Goal: Ask a question

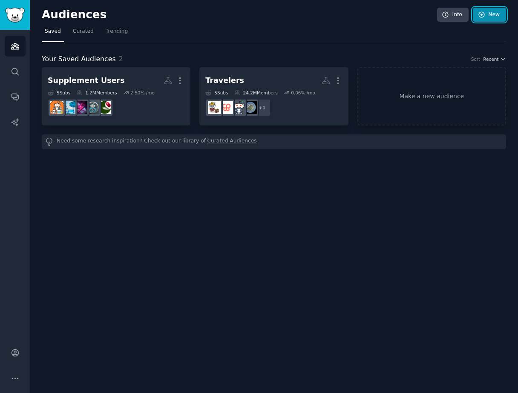
click at [482, 17] on icon at bounding box center [482, 15] width 8 height 8
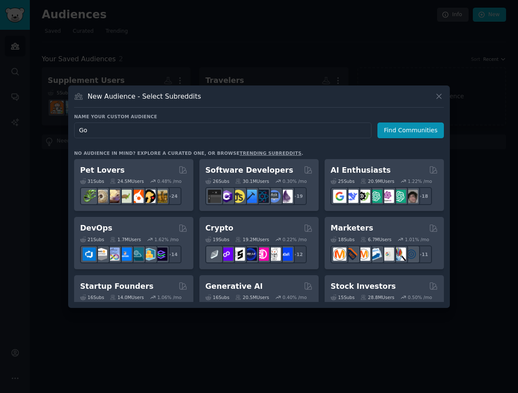
type input "G"
type input "Golfers"
click at [413, 133] on button "Find Communities" at bounding box center [410, 131] width 66 height 16
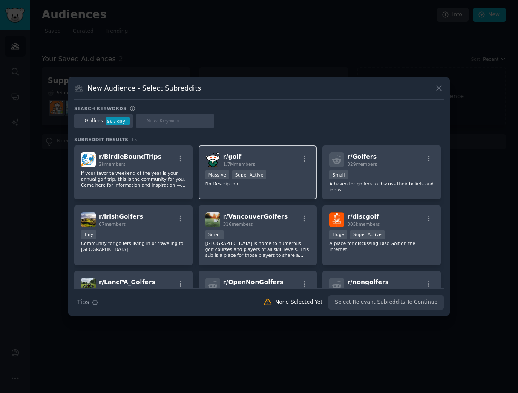
click at [258, 169] on div "r/ golf 1.7M members >= 95th percentile for submissions / day Massive Super Act…" at bounding box center [257, 173] width 118 height 54
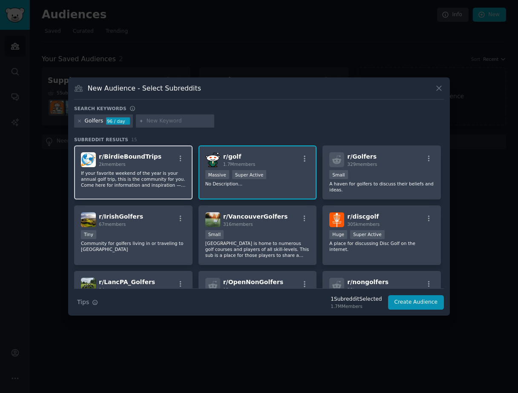
click at [150, 178] on p "If your favorite weekend of the year is your annual golf trip, this is the comm…" at bounding box center [133, 179] width 105 height 18
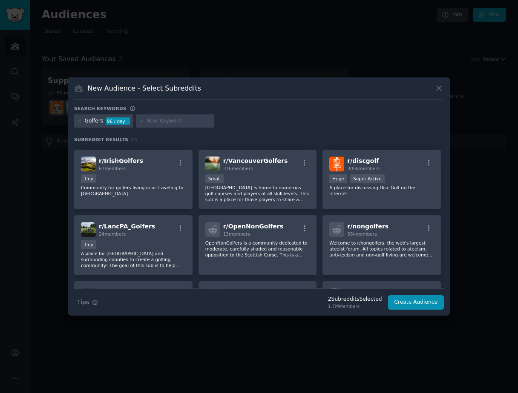
scroll to position [57, 0]
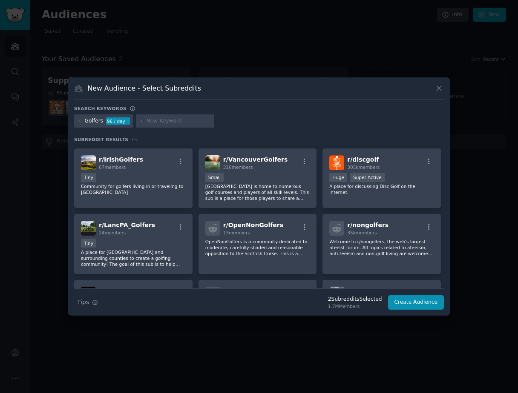
click at [152, 123] on input "text" at bounding box center [178, 122] width 65 height 8
type input "australian"
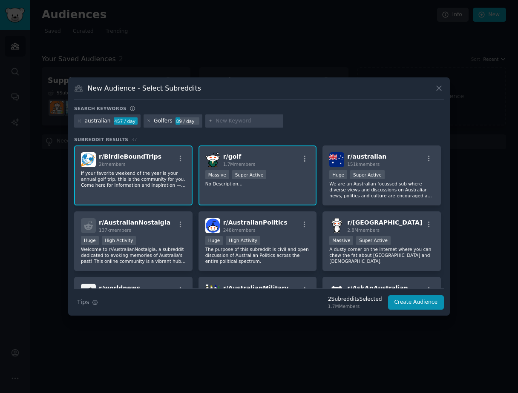
click at [80, 121] on icon at bounding box center [79, 121] width 5 height 5
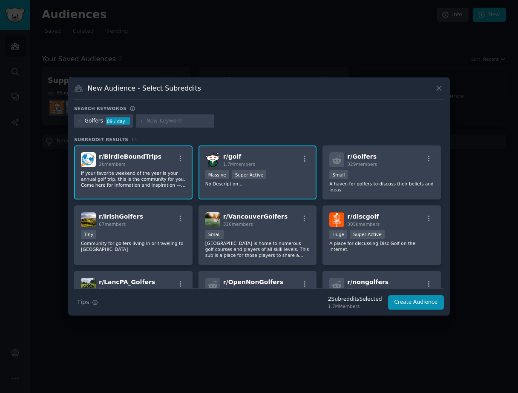
click at [152, 124] on input "text" at bounding box center [178, 122] width 65 height 8
type input "[DEMOGRAPHIC_DATA] golfer"
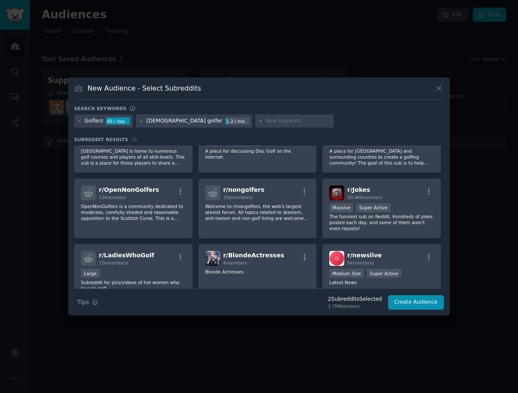
scroll to position [161, 0]
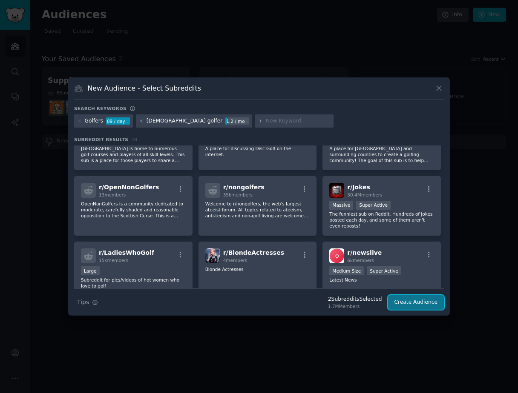
click at [398, 307] on button "Create Audience" at bounding box center [416, 303] width 56 height 14
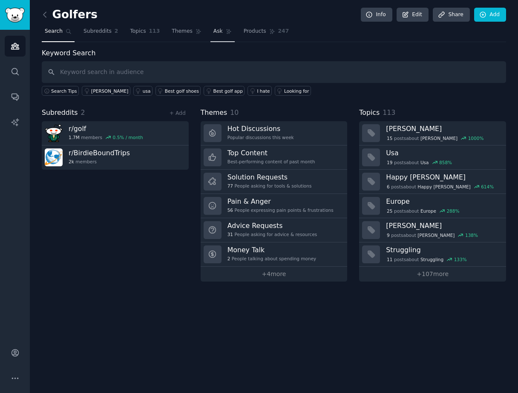
click at [226, 31] on icon at bounding box center [229, 32] width 6 height 6
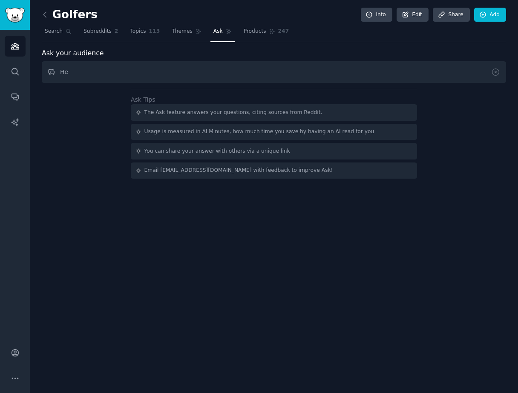
type input "H"
drag, startPoint x: 210, startPoint y: 72, endPoint x: 28, endPoint y: 72, distance: 182.3
click at [28, 72] on div "Audiences Search Conversations AI Reports Account More Golfers Info Edit Share …" at bounding box center [259, 196] width 518 height 393
type input "What are golfers looking for in their spring golf clothing?"
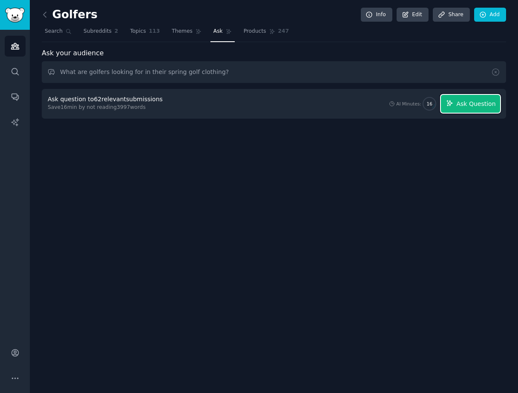
click at [462, 100] on span "Ask Question" at bounding box center [475, 104] width 39 height 9
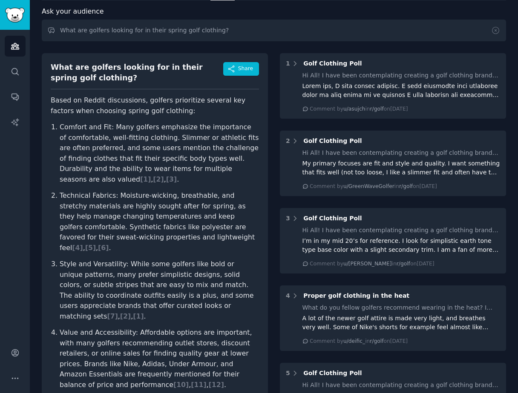
scroll to position [43, 0]
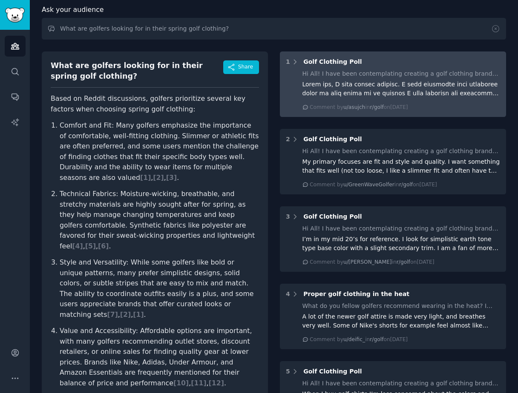
click at [356, 77] on div "Hi All! I have been contemplating creating a golf clothing brand for quite some…" at bounding box center [401, 73] width 198 height 9
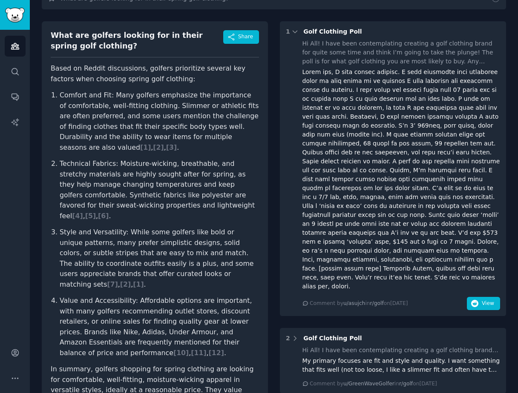
scroll to position [64, 0]
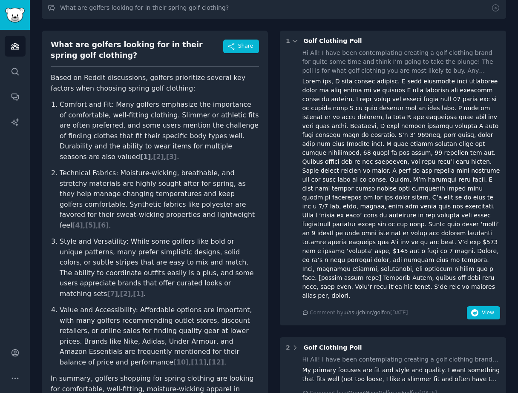
click at [151, 153] on span "[ 1 ]" at bounding box center [145, 157] width 11 height 8
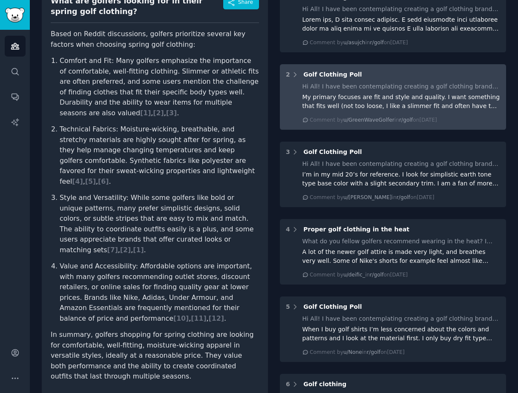
scroll to position [113, 0]
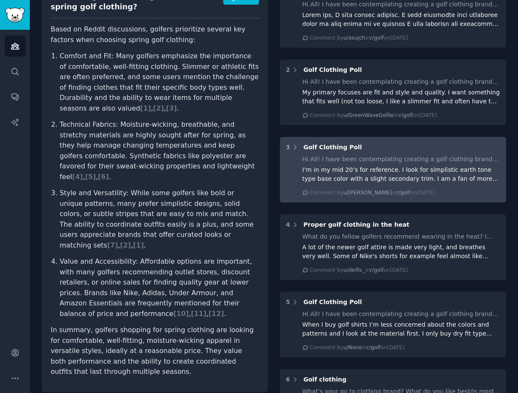
click at [380, 175] on div "I’m in my mid 20’s for reference. I look for simplistic earth tone type base co…" at bounding box center [401, 175] width 198 height 18
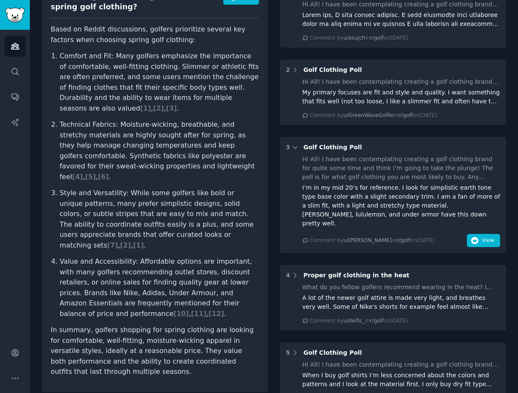
click at [338, 145] on span "Golf Clothing Poll" at bounding box center [332, 147] width 58 height 7
click at [296, 146] on icon at bounding box center [295, 148] width 8 height 8
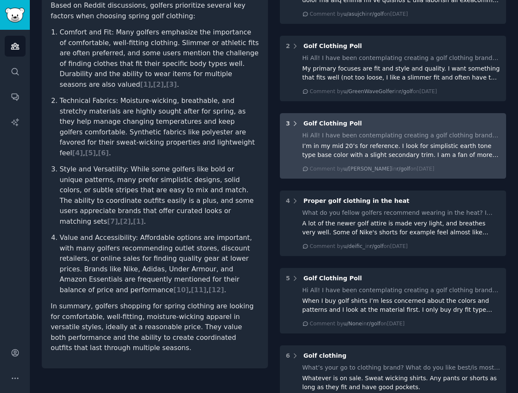
scroll to position [138, 0]
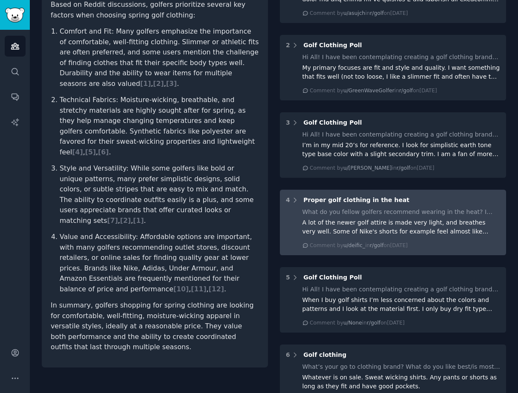
click at [315, 223] on div "A lot of the newer golf attire is made very light, and breathes very well. Some…" at bounding box center [401, 227] width 198 height 18
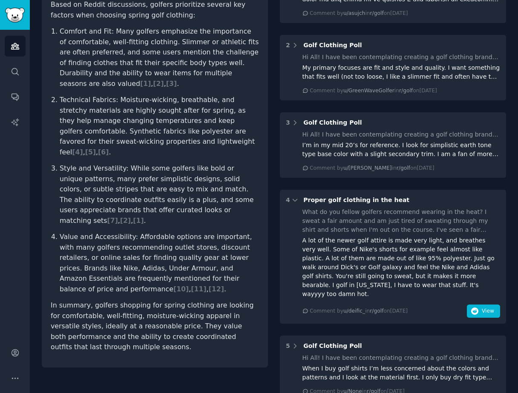
click at [350, 228] on div "What do you fellow golfers recommend wearing in the heat? I sweat a fair amount…" at bounding box center [401, 221] width 198 height 27
click at [474, 308] on icon "button" at bounding box center [475, 312] width 8 height 8
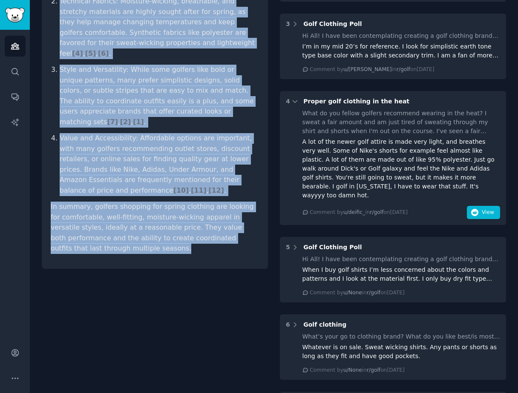
scroll to position [0, 0]
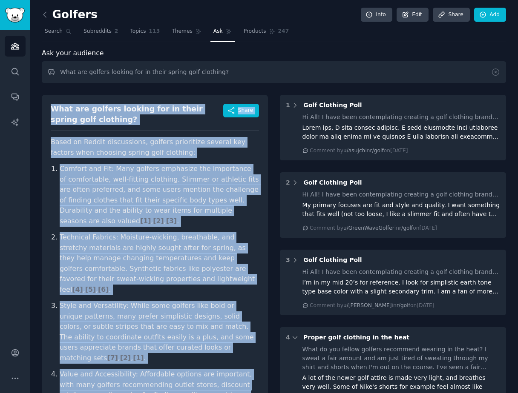
drag, startPoint x: 124, startPoint y: 233, endPoint x: 44, endPoint y: 110, distance: 146.6
click at [44, 110] on div "What are golfers looking for in their spring golf clothing? Share Based on Redd…" at bounding box center [155, 300] width 226 height 411
copy div "What are golfers looking for in their spring golf clothing? Share Based on Redd…"
click at [128, 192] on p "Comfort and Fit: Many golfers emphasize the importance of comfortable, well-fit…" at bounding box center [159, 195] width 199 height 63
